Goal: Transaction & Acquisition: Obtain resource

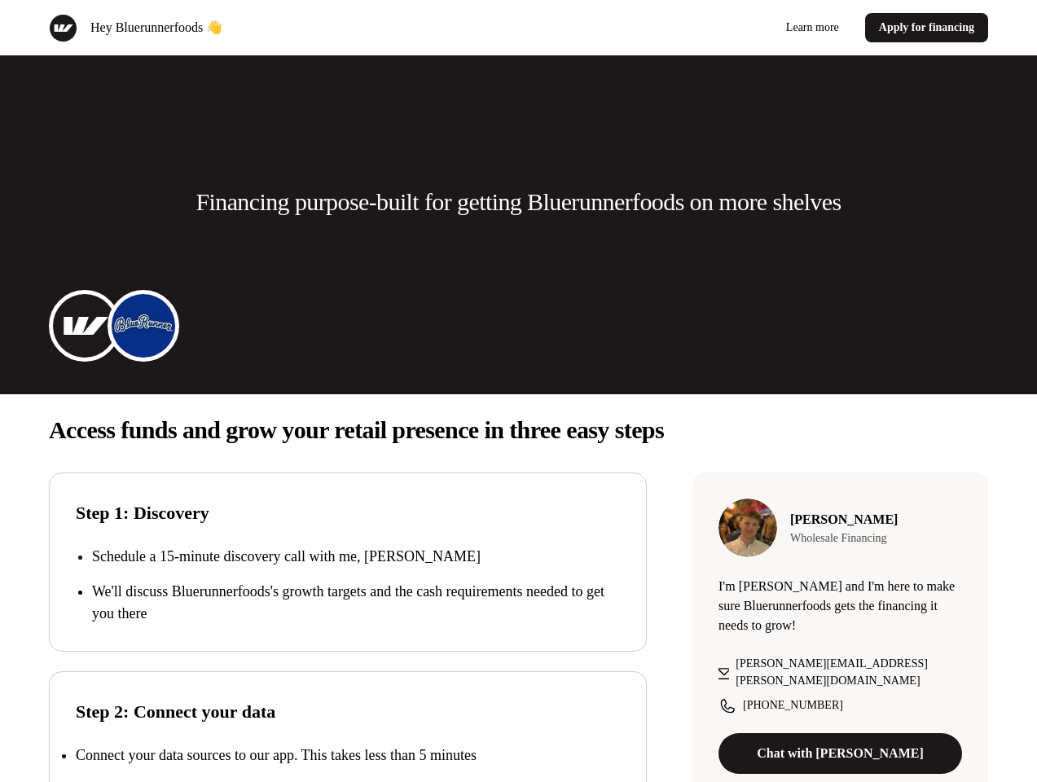
click at [518, 28] on div "Hey Bluerunnerfoods 👋 Learn more Apply for financing" at bounding box center [518, 27] width 1037 height 55
click at [280, 28] on div "Hey Bluerunnerfoods 👋" at bounding box center [280, 28] width 463 height 29
click at [757, 28] on div "Learn more Apply for financing" at bounding box center [756, 27] width 463 height 29
click at [518, 202] on p "Financing purpose-built for getting Bluerunnerfoods on more shelves" at bounding box center [517, 202] width 645 height 33
click at [85, 326] on img at bounding box center [84, 325] width 65 height 65
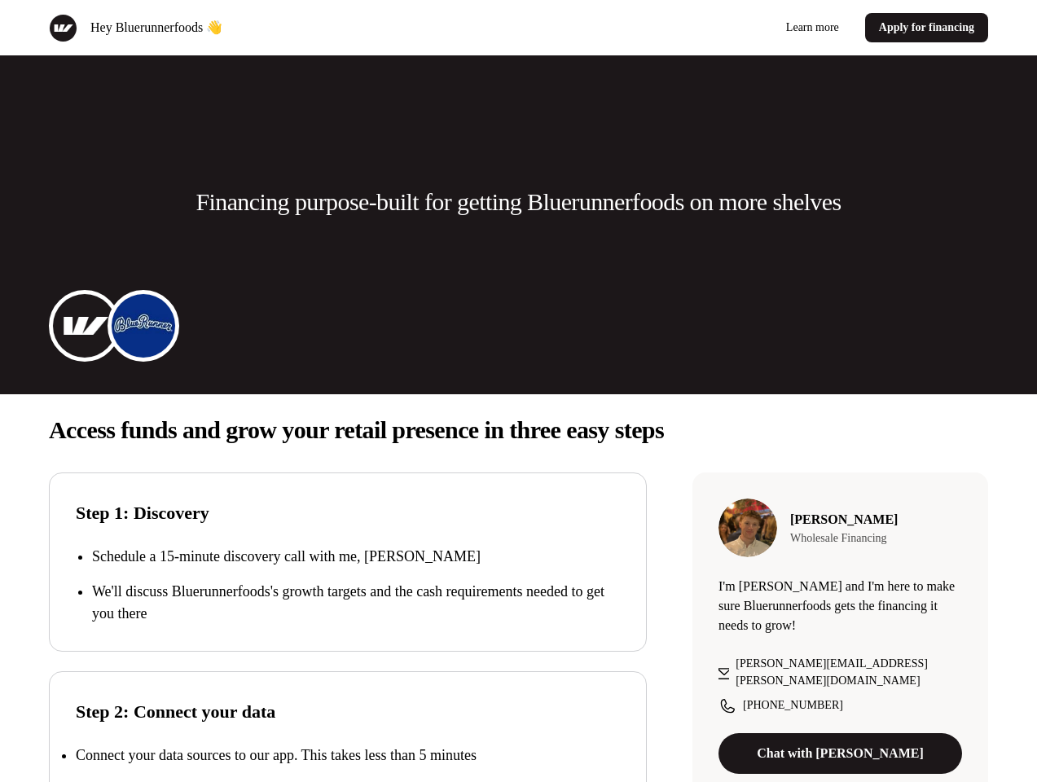
click at [143, 326] on img at bounding box center [143, 325] width 65 height 65
click at [518, 430] on p "Access funds and grow your retail presence in three easy steps" at bounding box center [518, 430] width 939 height 33
click at [348, 585] on p "We'll discuss Bluerunnerfoods's growth targets and the cash requirements needed…" at bounding box center [356, 603] width 528 height 44
click at [348, 727] on div "Step 2: Connect your data Connect your data sources to our app. This takes less…" at bounding box center [348, 760] width 598 height 179
click at [348, 755] on p "Connect your data sources to our app. This takes less than 5 minutes" at bounding box center [276, 755] width 401 height 16
